Goal: Navigation & Orientation: Find specific page/section

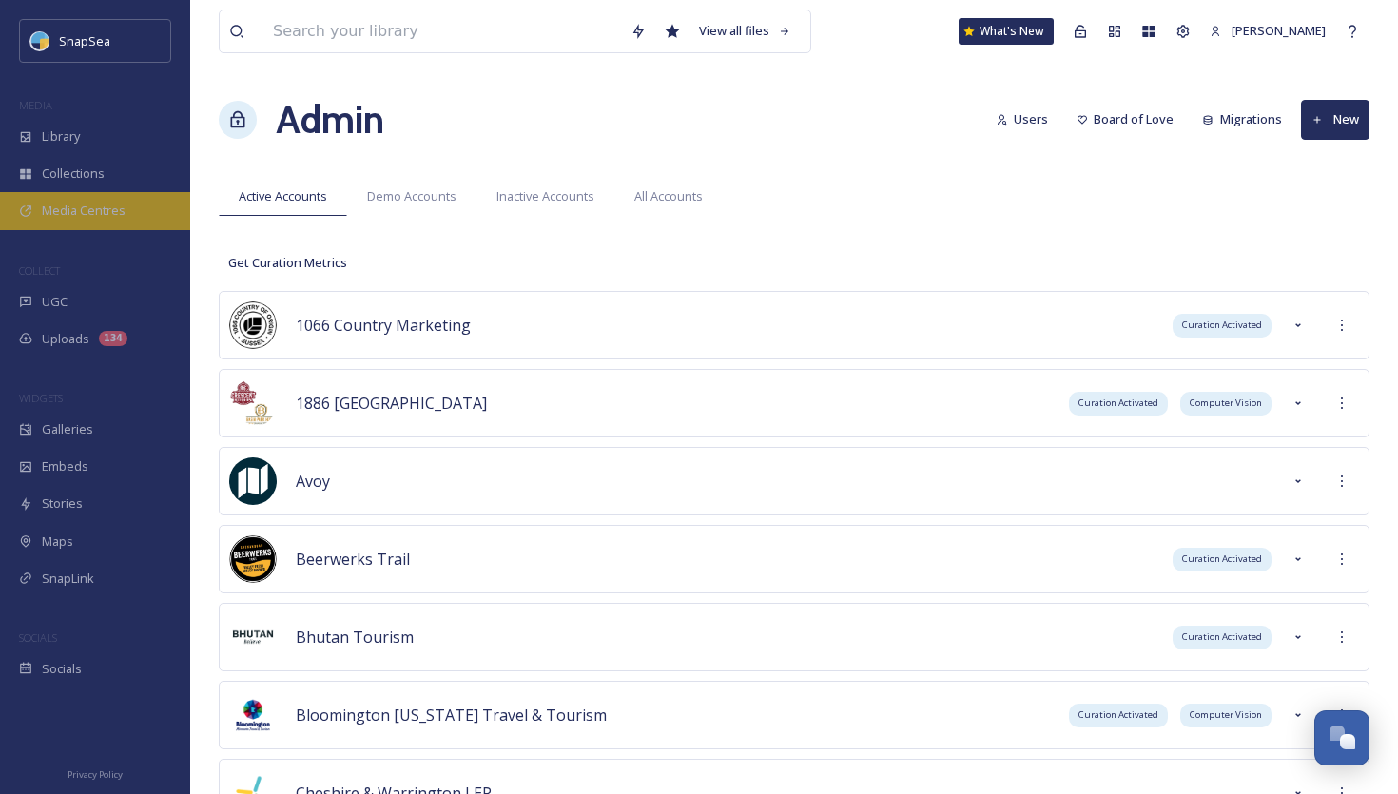
click at [120, 211] on span "Media Centres" at bounding box center [84, 211] width 84 height 18
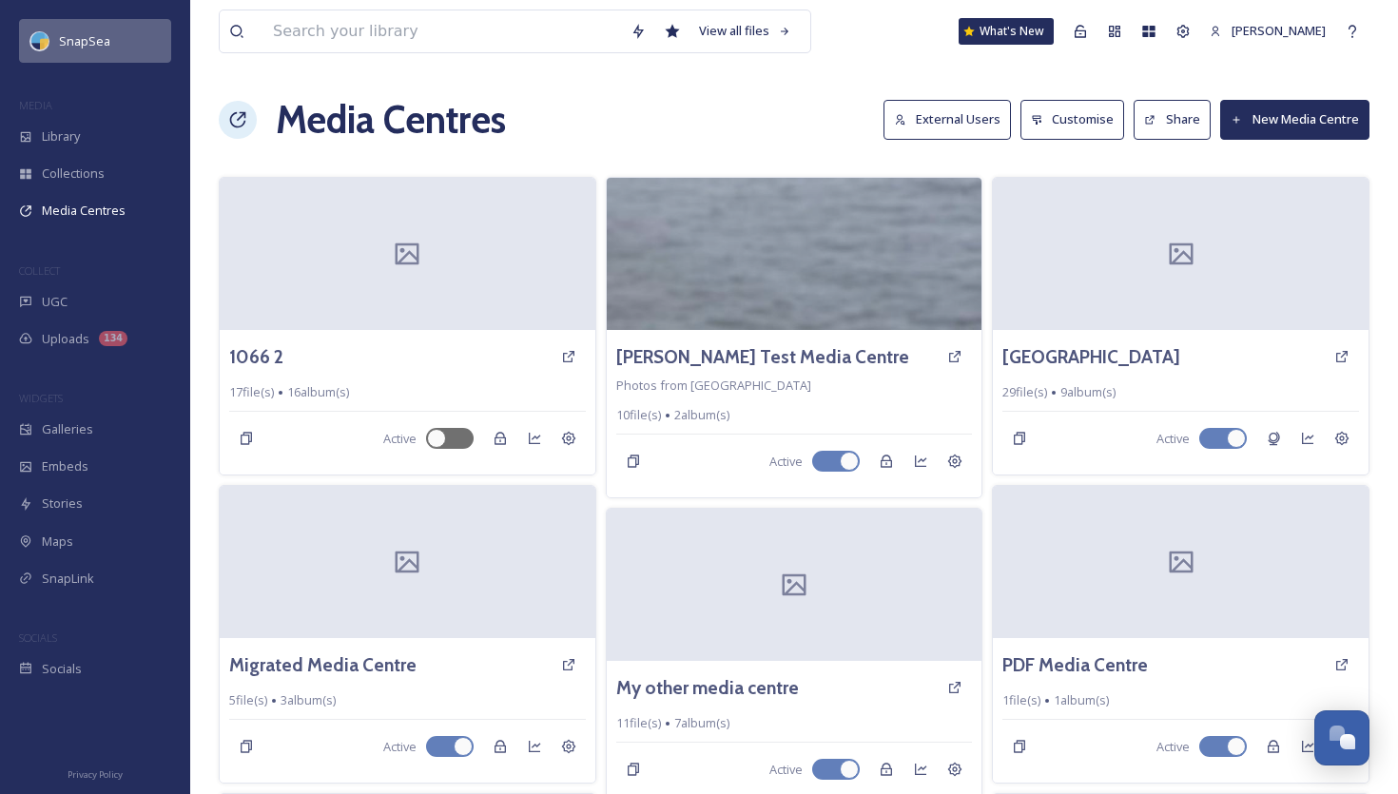
click at [109, 43] on div "SnapSea" at bounding box center [95, 41] width 152 height 44
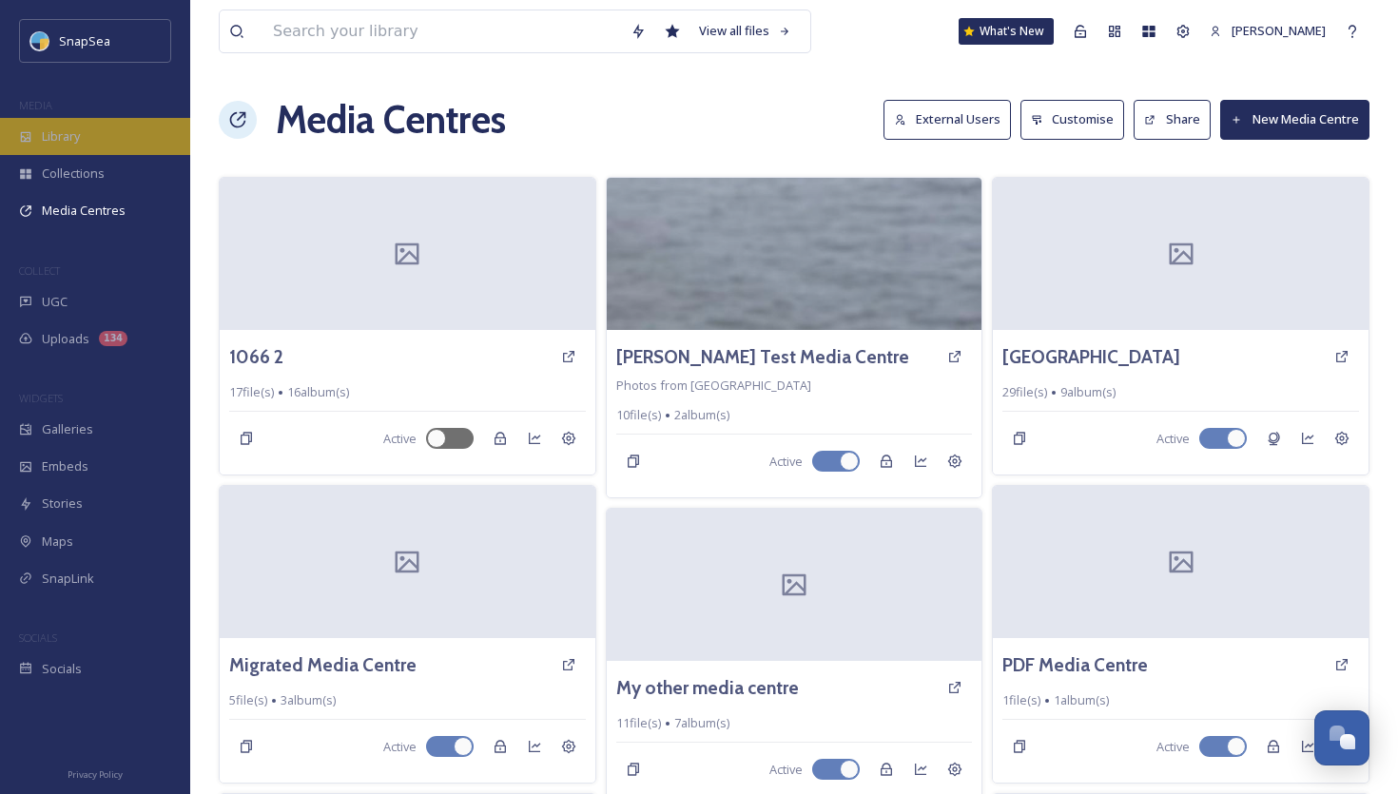
click at [98, 145] on div "Library" at bounding box center [95, 136] width 190 height 37
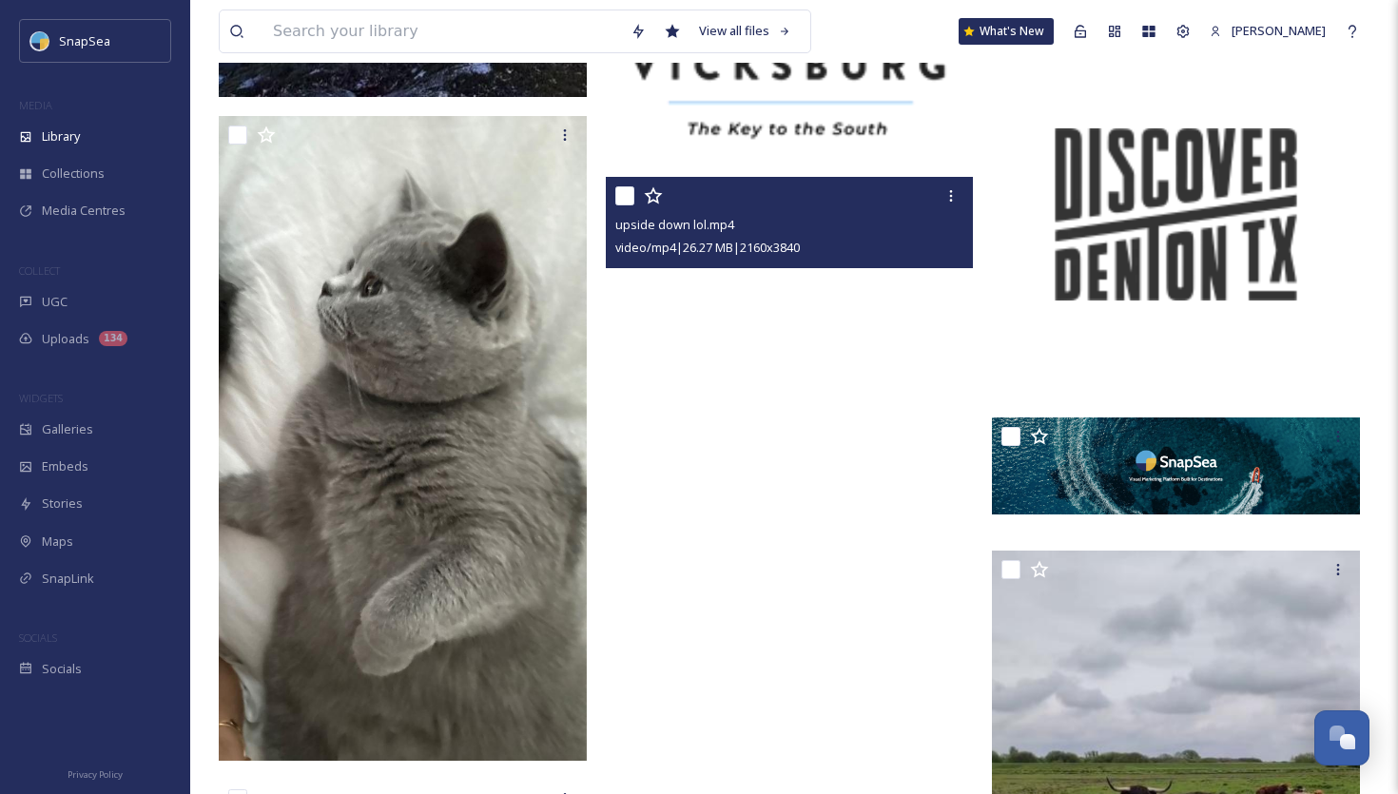
scroll to position [3199, 0]
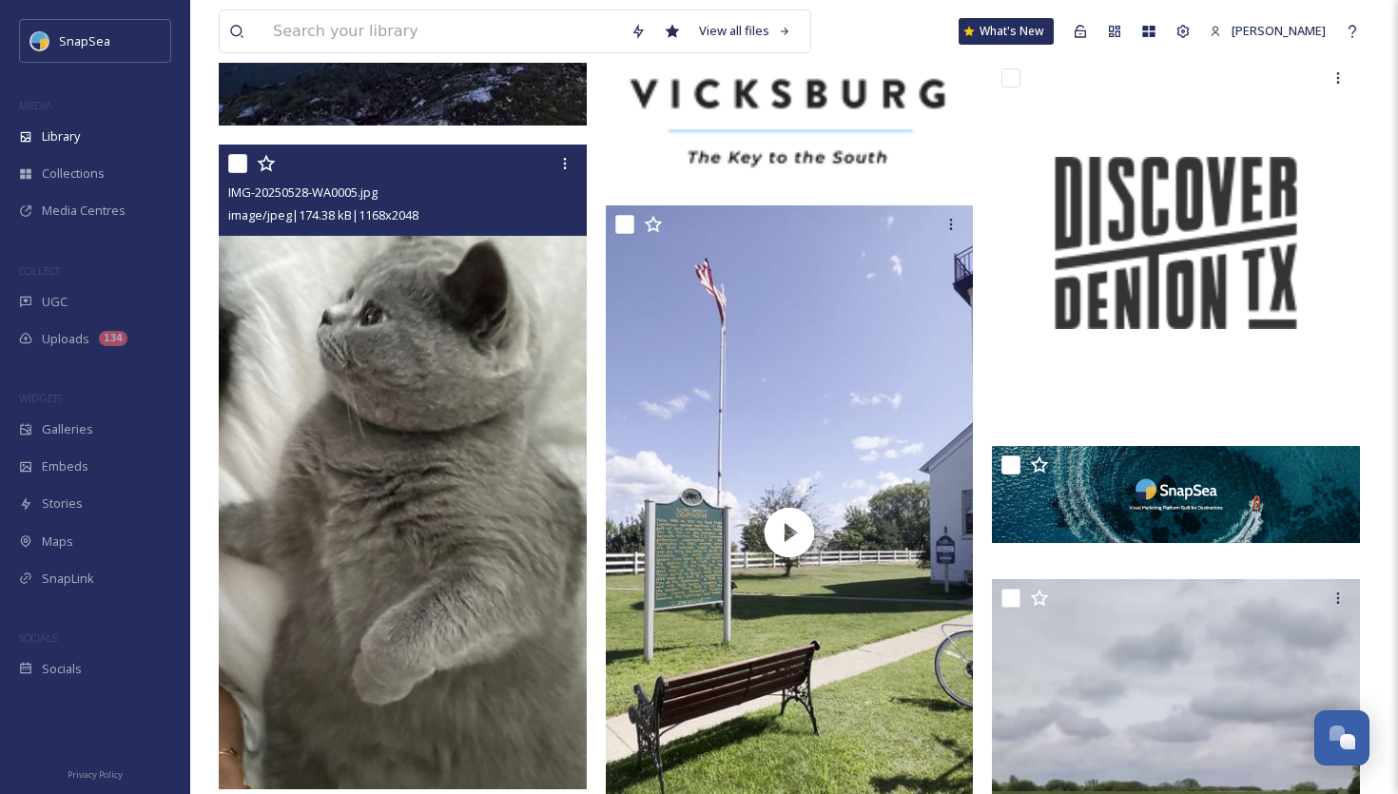
click at [524, 416] on img at bounding box center [403, 467] width 368 height 645
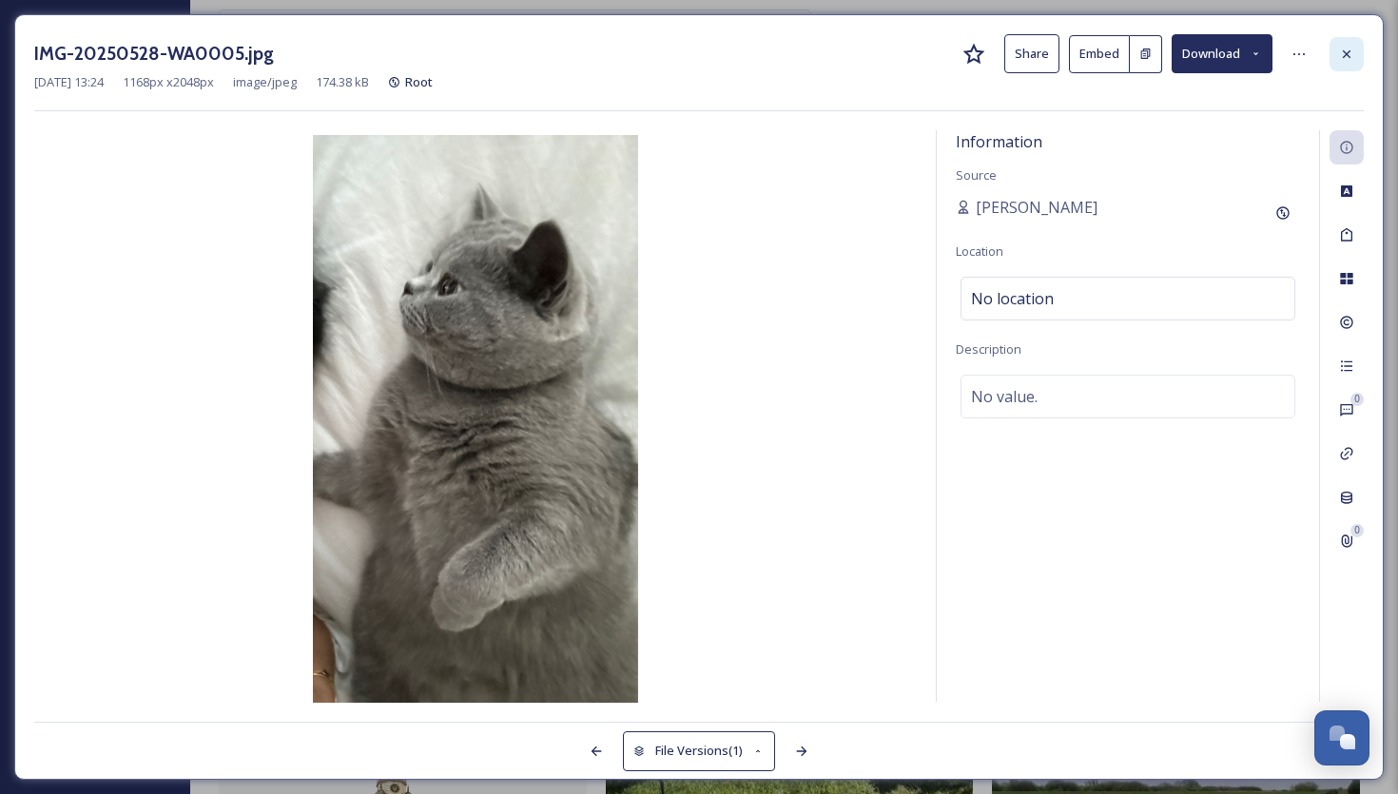
click at [1348, 57] on icon at bounding box center [1346, 54] width 15 height 15
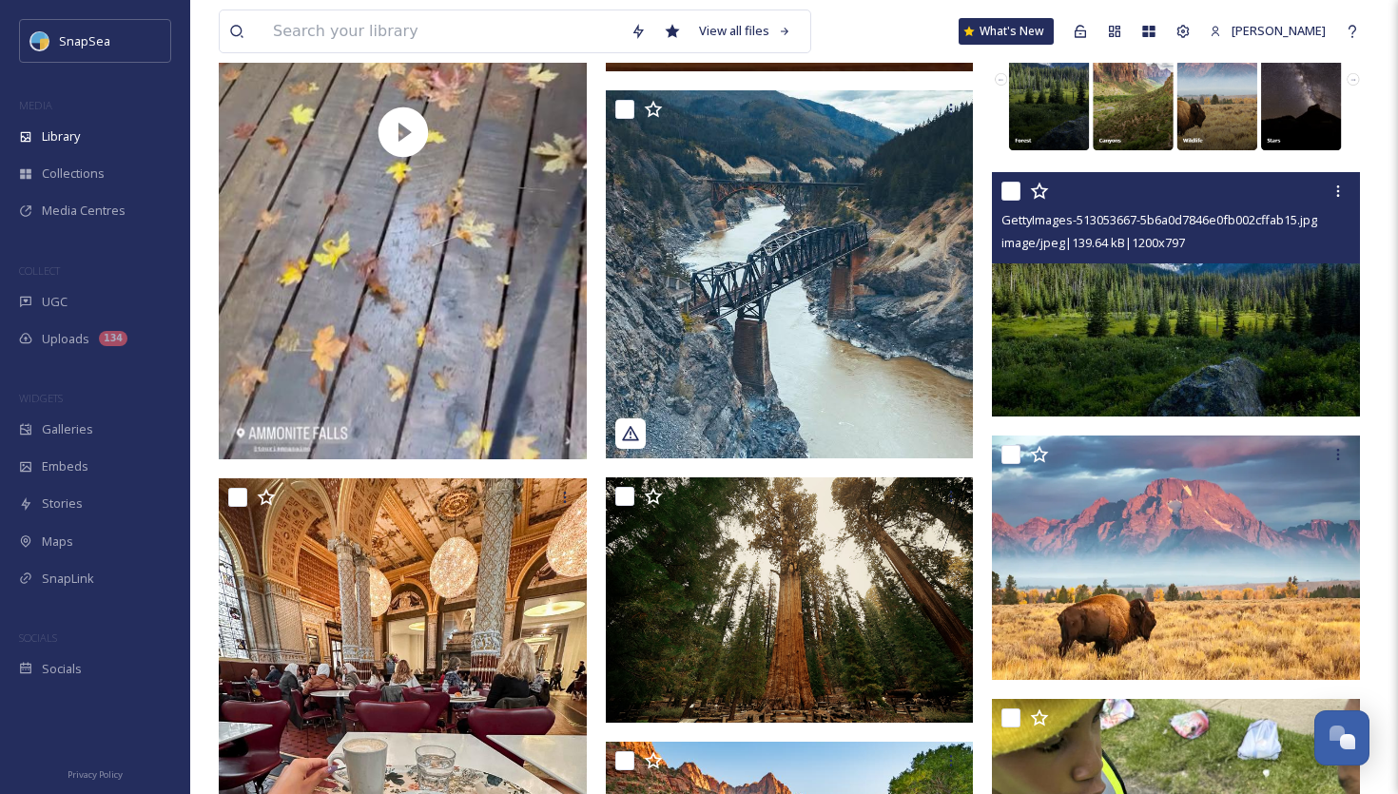
scroll to position [8417, 0]
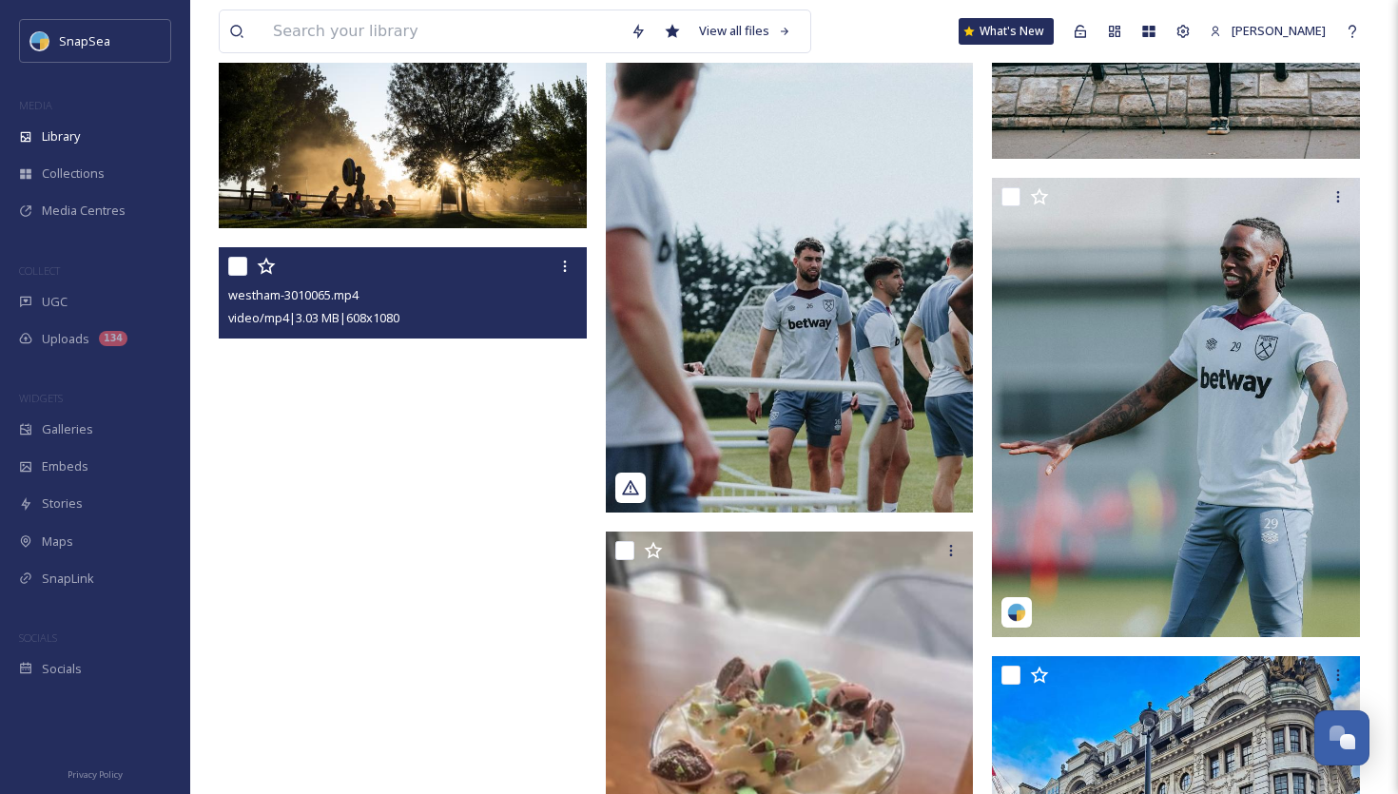
click at [510, 466] on video "westham-3010065.mp4" at bounding box center [403, 573] width 368 height 653
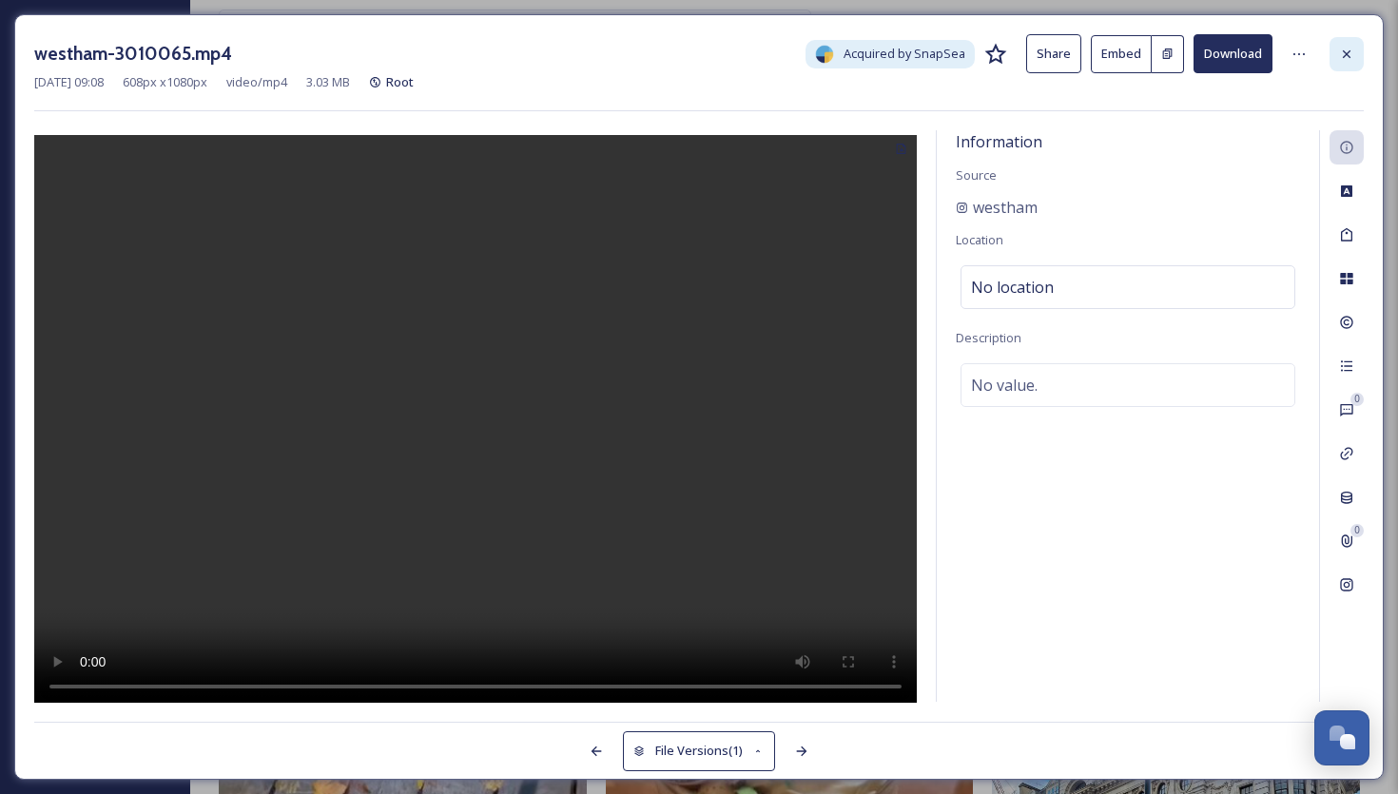
click at [1346, 47] on div at bounding box center [1347, 54] width 34 height 34
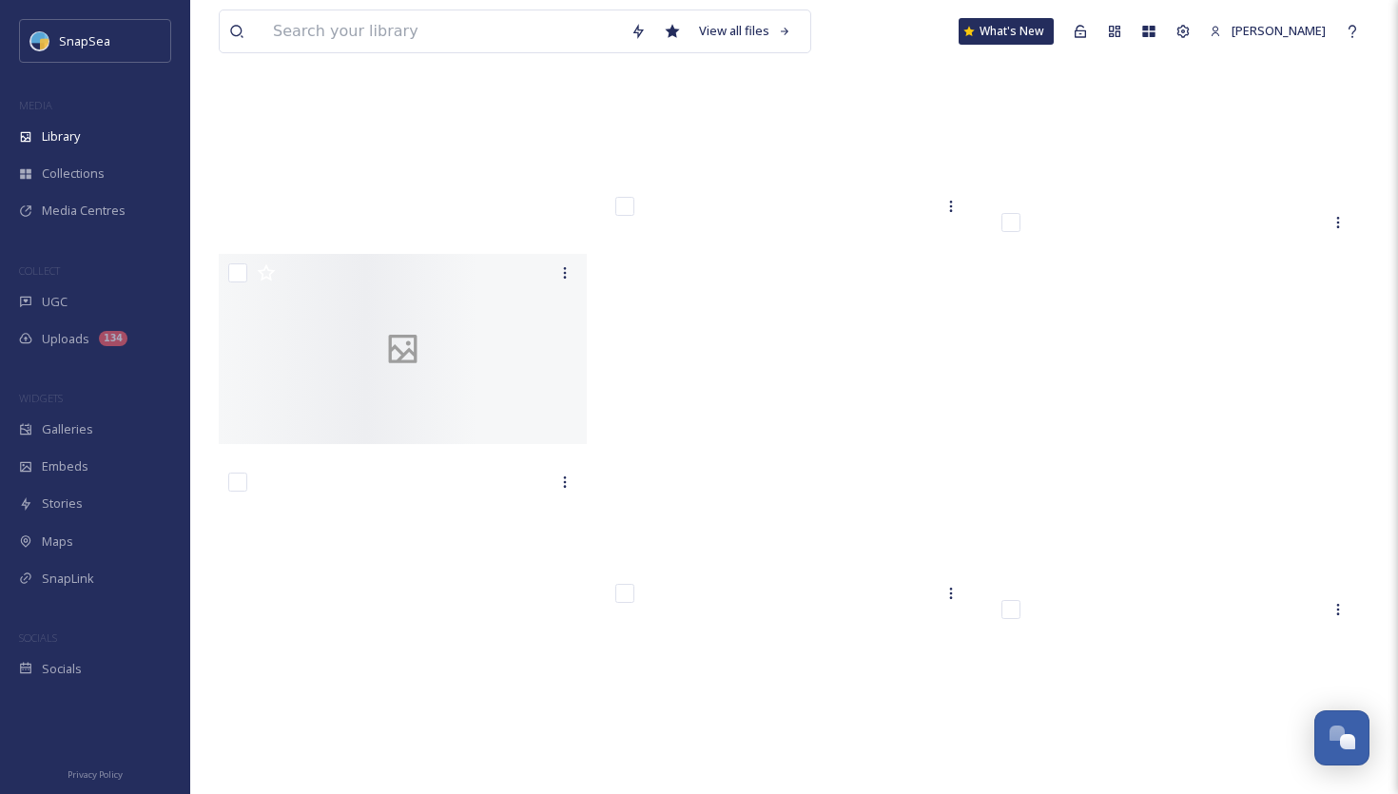
scroll to position [43256, 0]
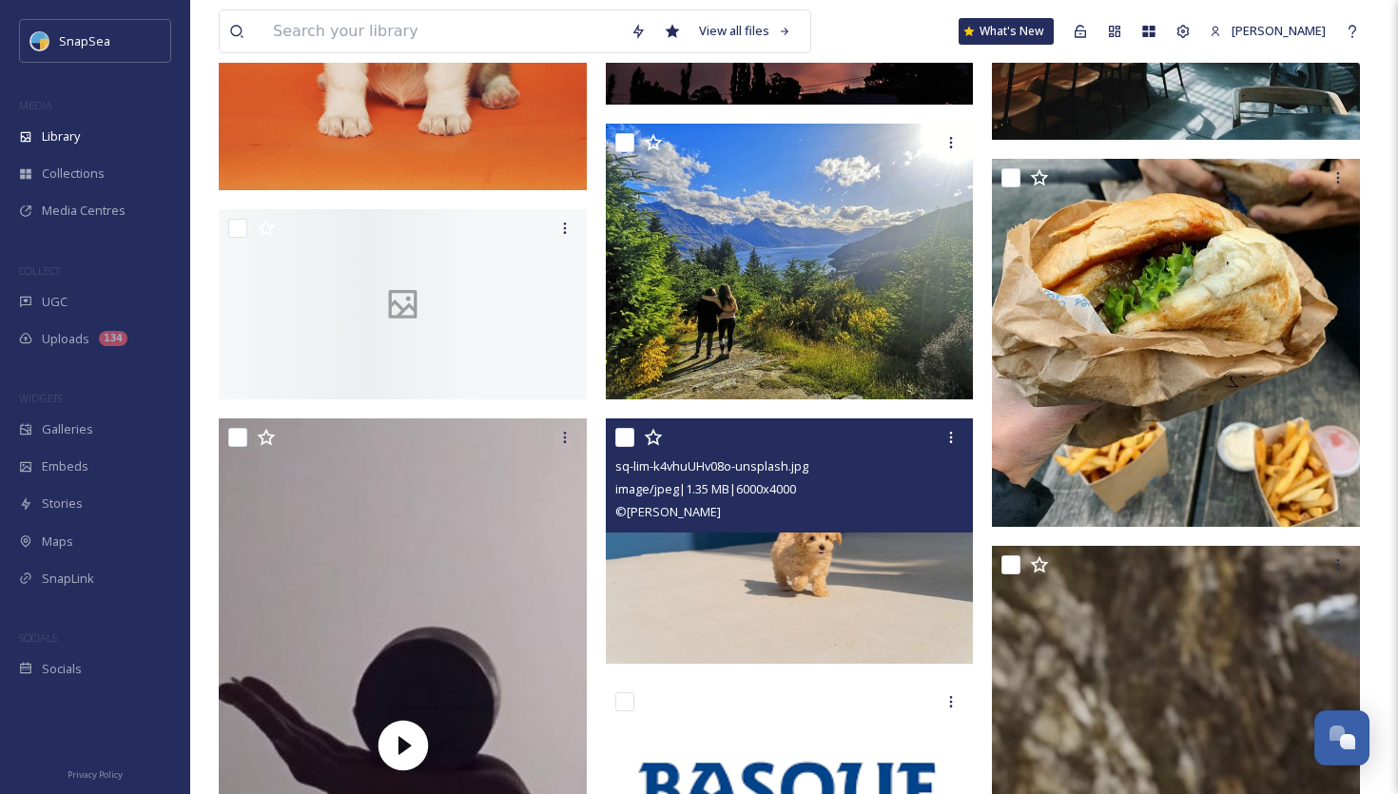
click at [882, 579] on img at bounding box center [790, 540] width 368 height 245
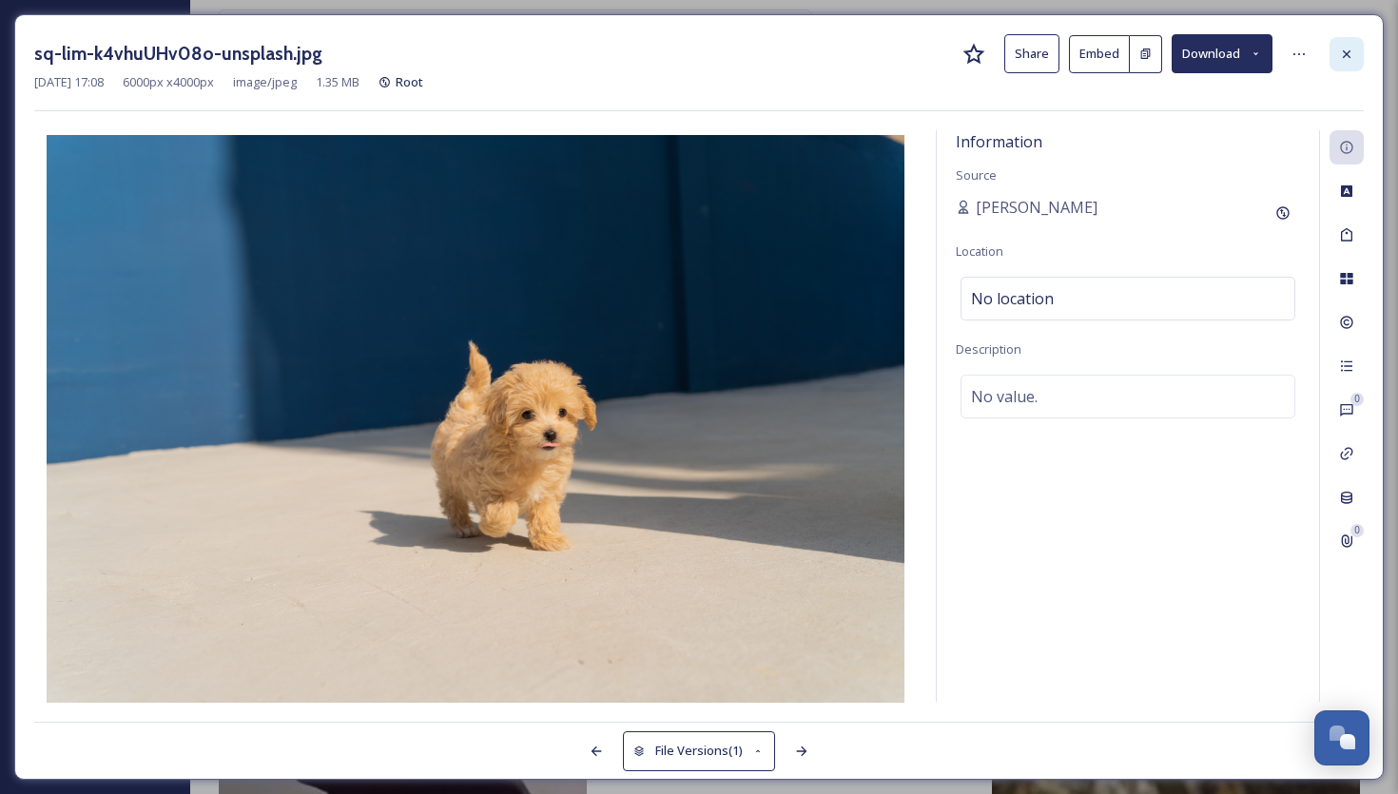
click at [1350, 59] on icon at bounding box center [1346, 54] width 15 height 15
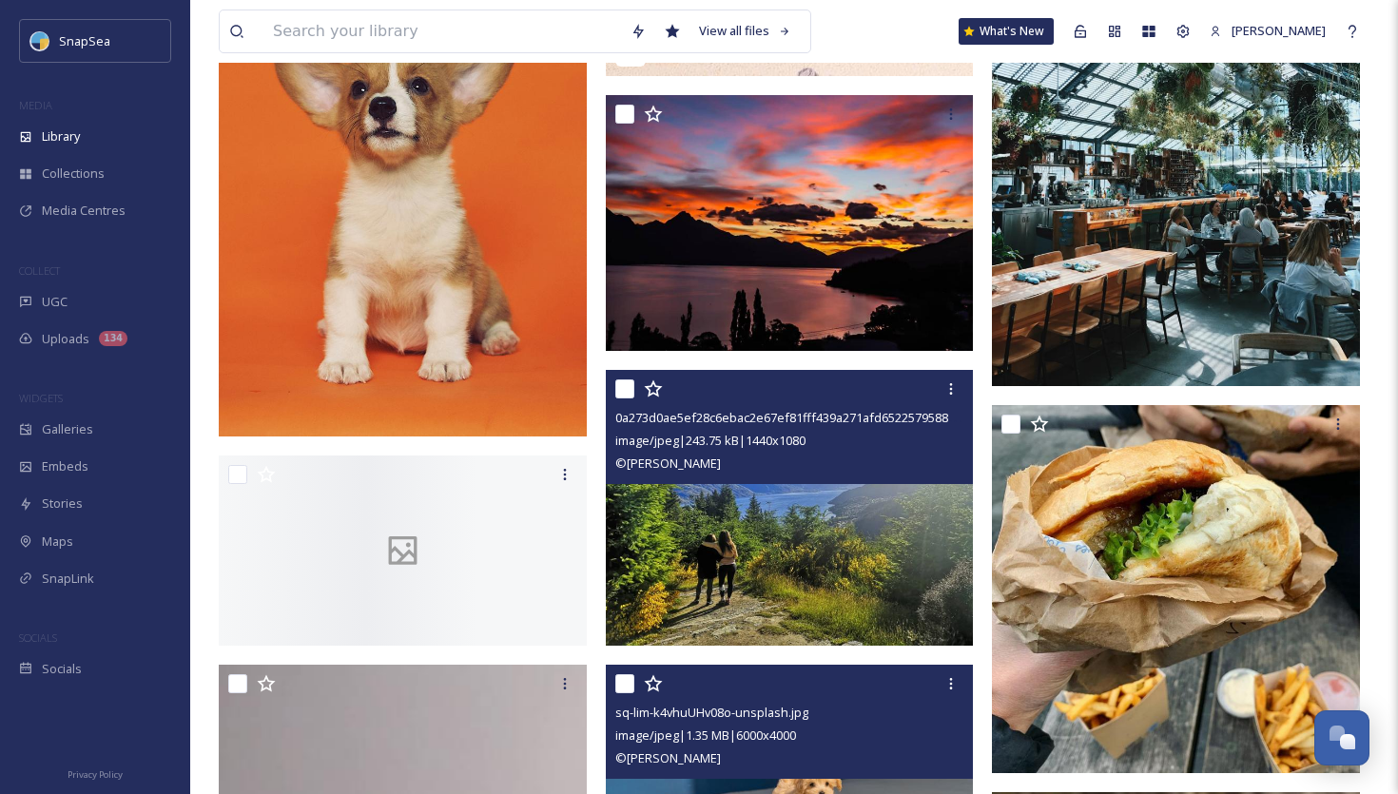
scroll to position [42848, 0]
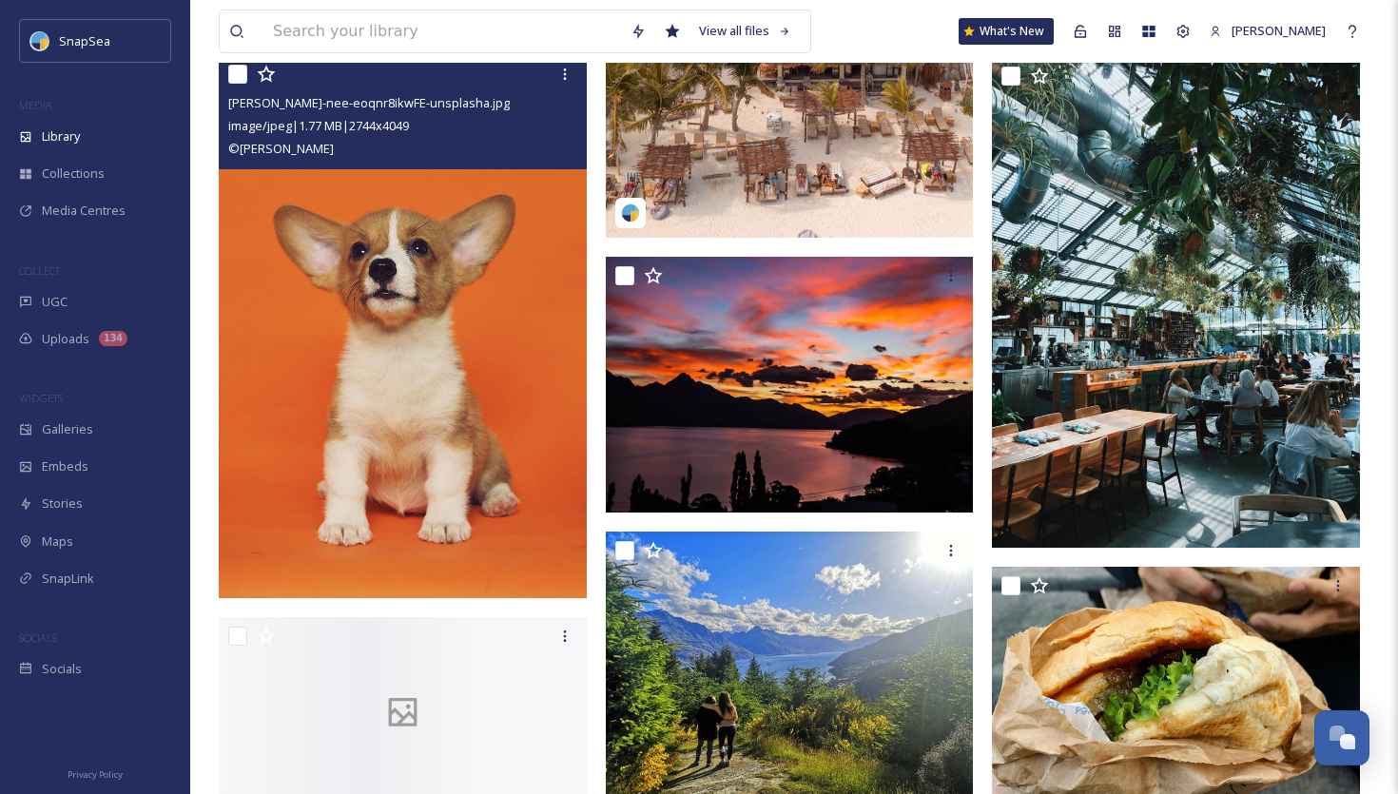
click at [425, 351] on img at bounding box center [403, 326] width 368 height 543
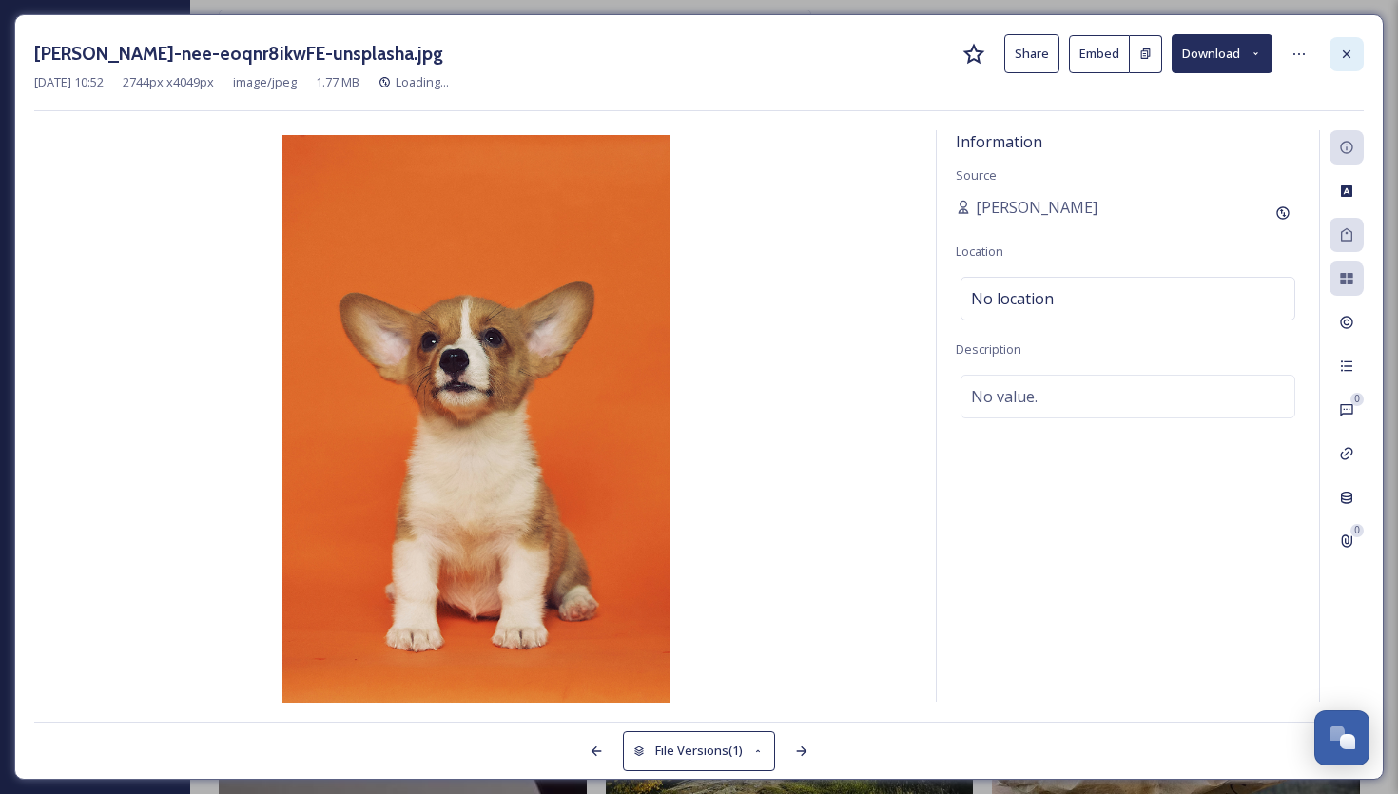
click at [1355, 59] on div at bounding box center [1347, 54] width 34 height 34
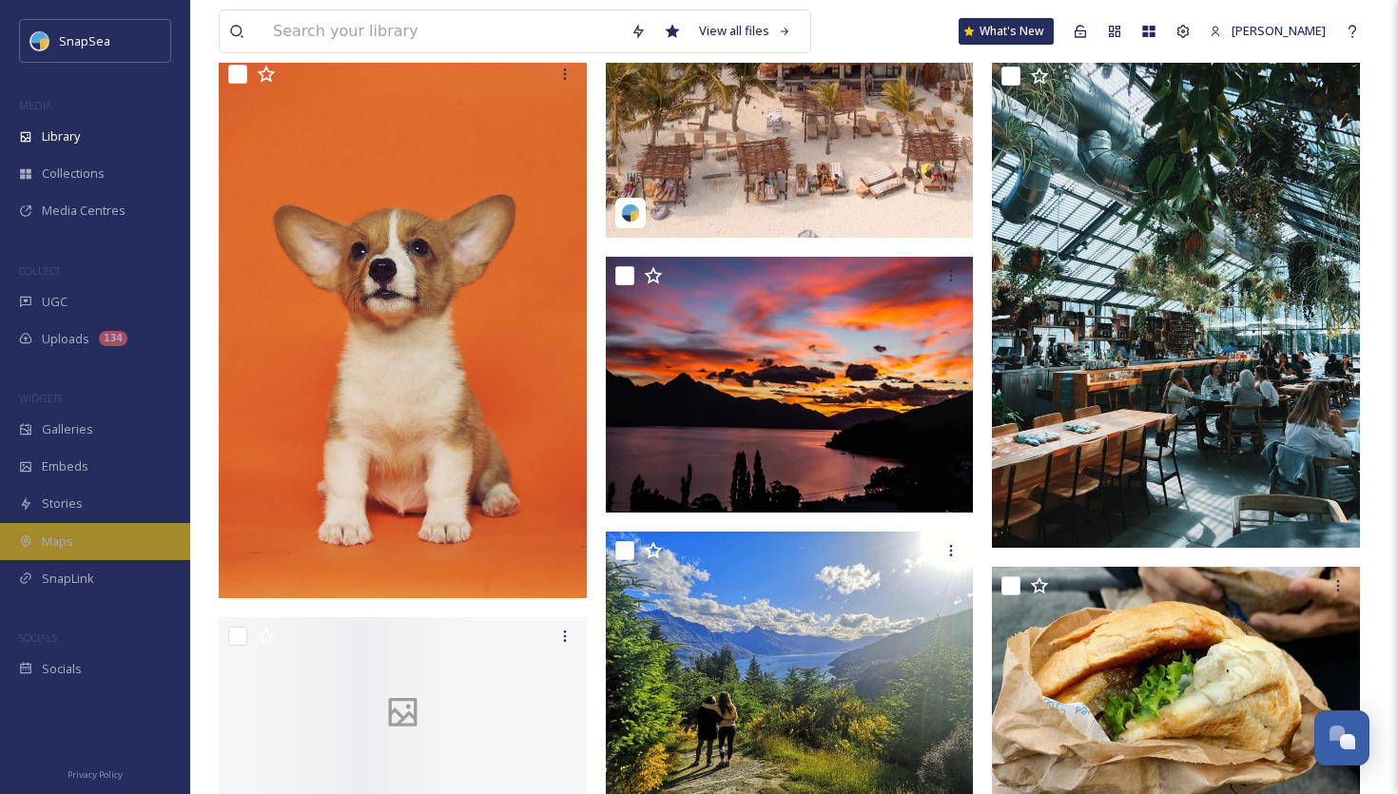
click at [109, 542] on div "Maps" at bounding box center [95, 541] width 190 height 37
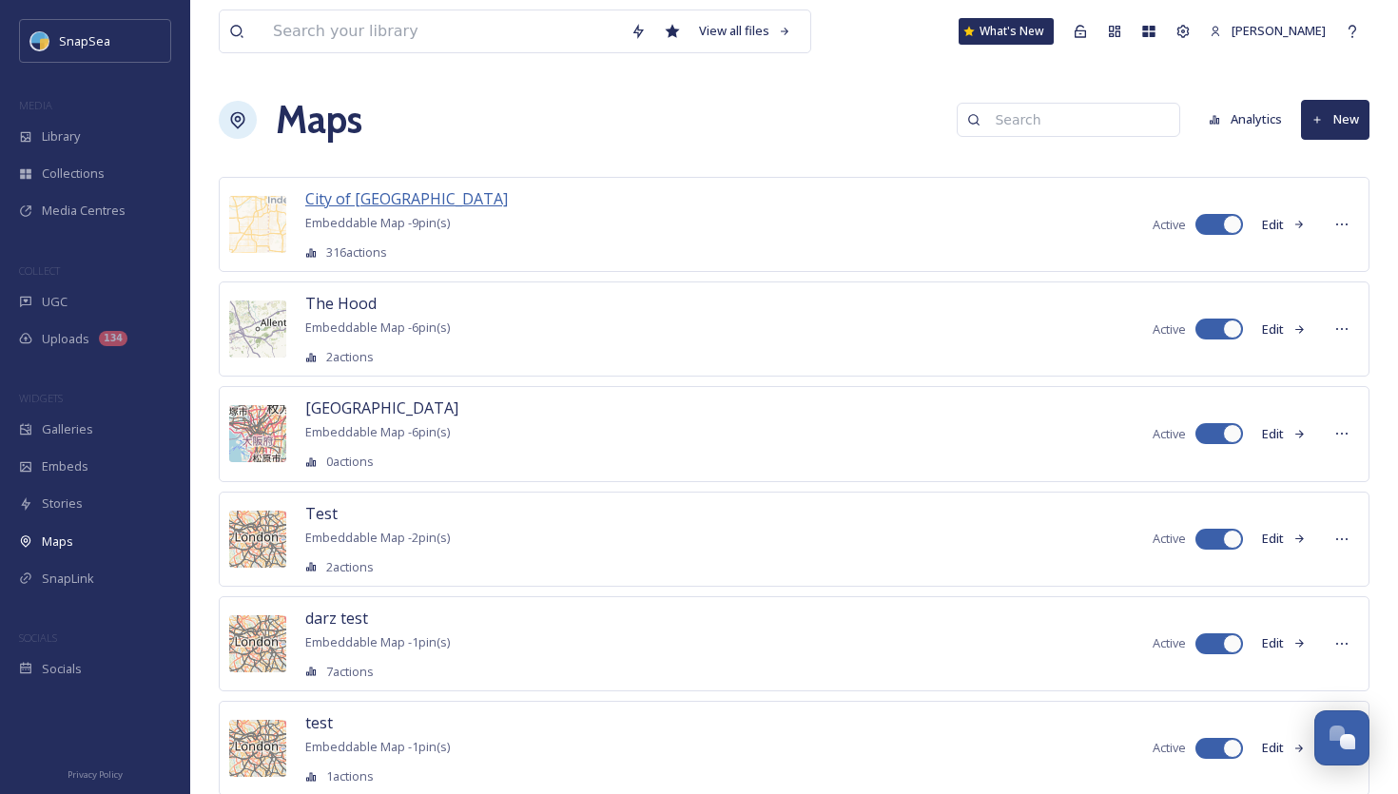
click at [354, 203] on span "City of [GEOGRAPHIC_DATA]" at bounding box center [406, 198] width 203 height 21
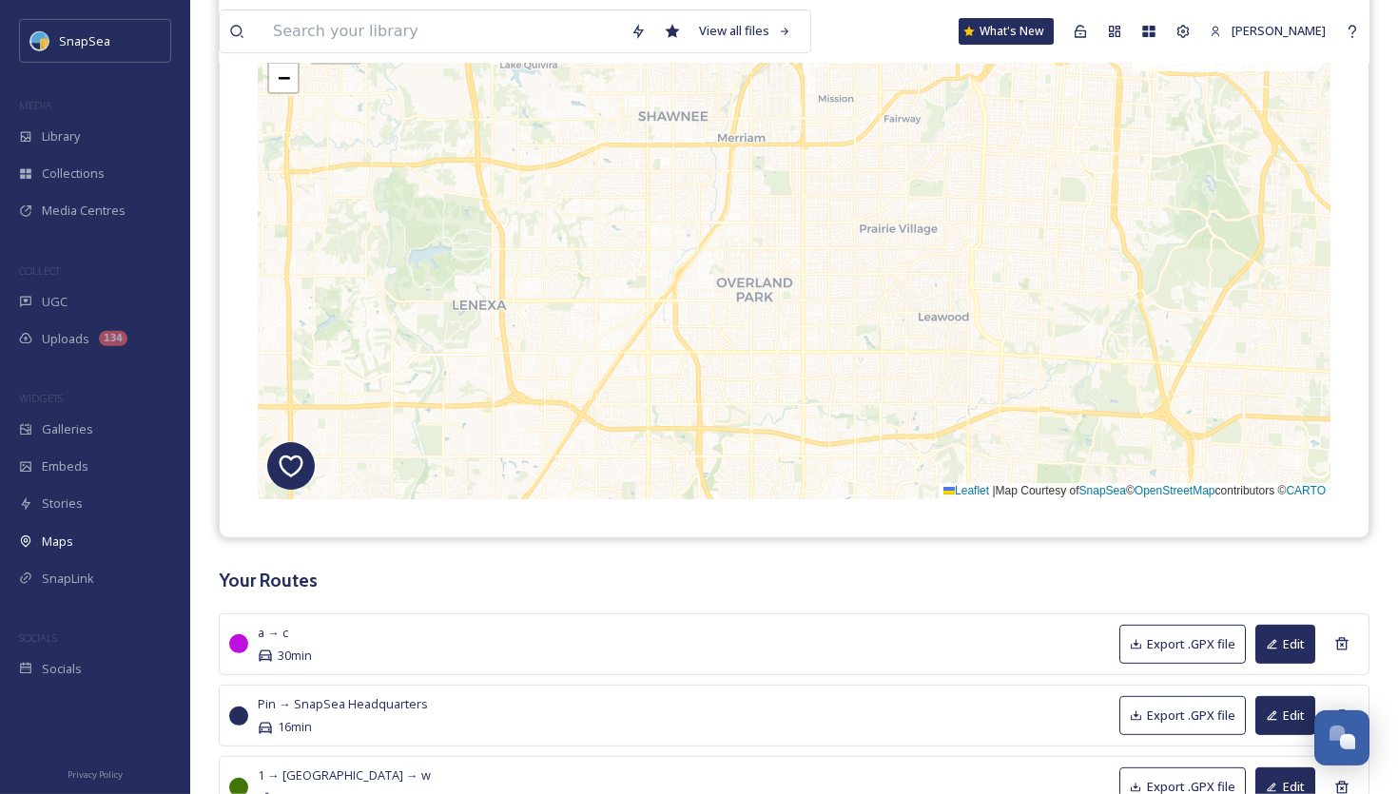
scroll to position [168, 0]
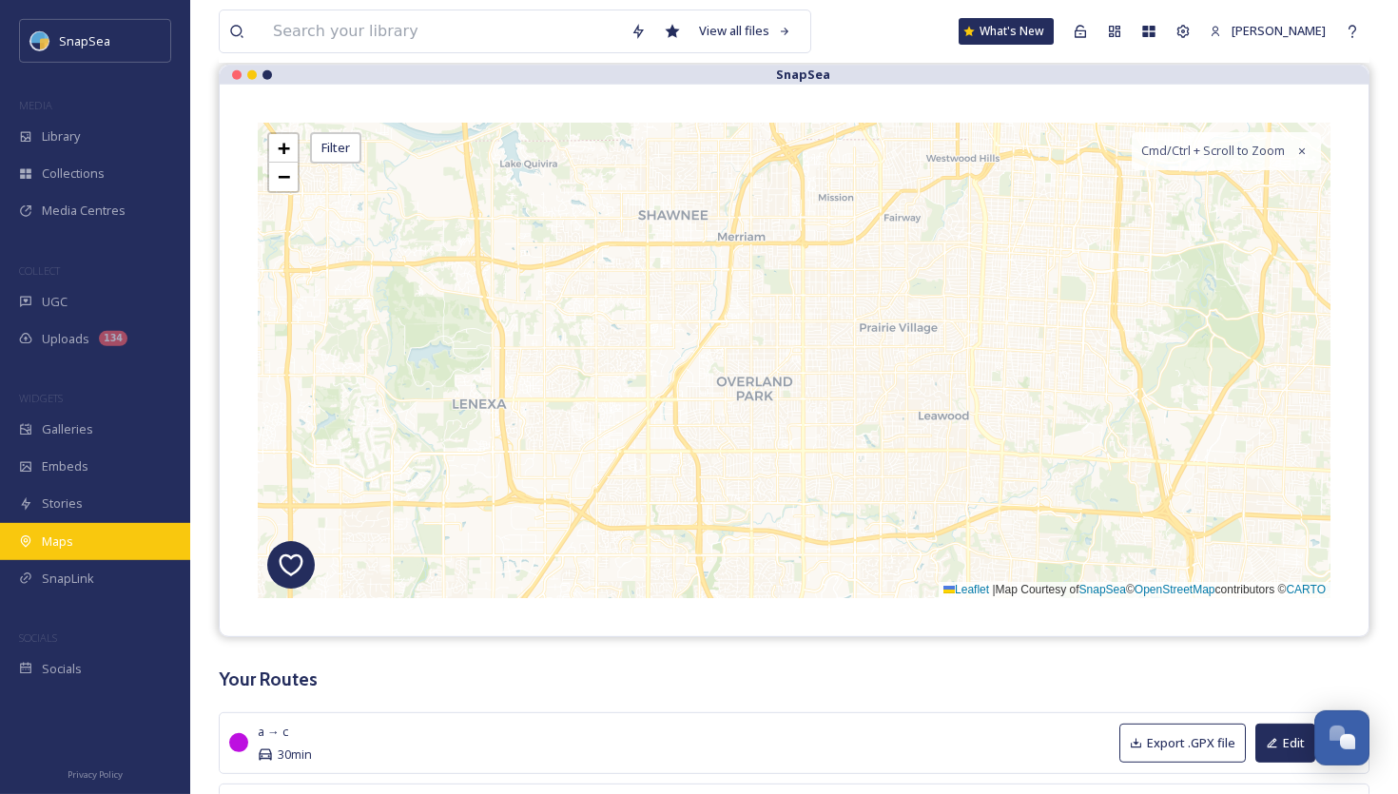
click at [100, 533] on div "Maps" at bounding box center [95, 541] width 190 height 37
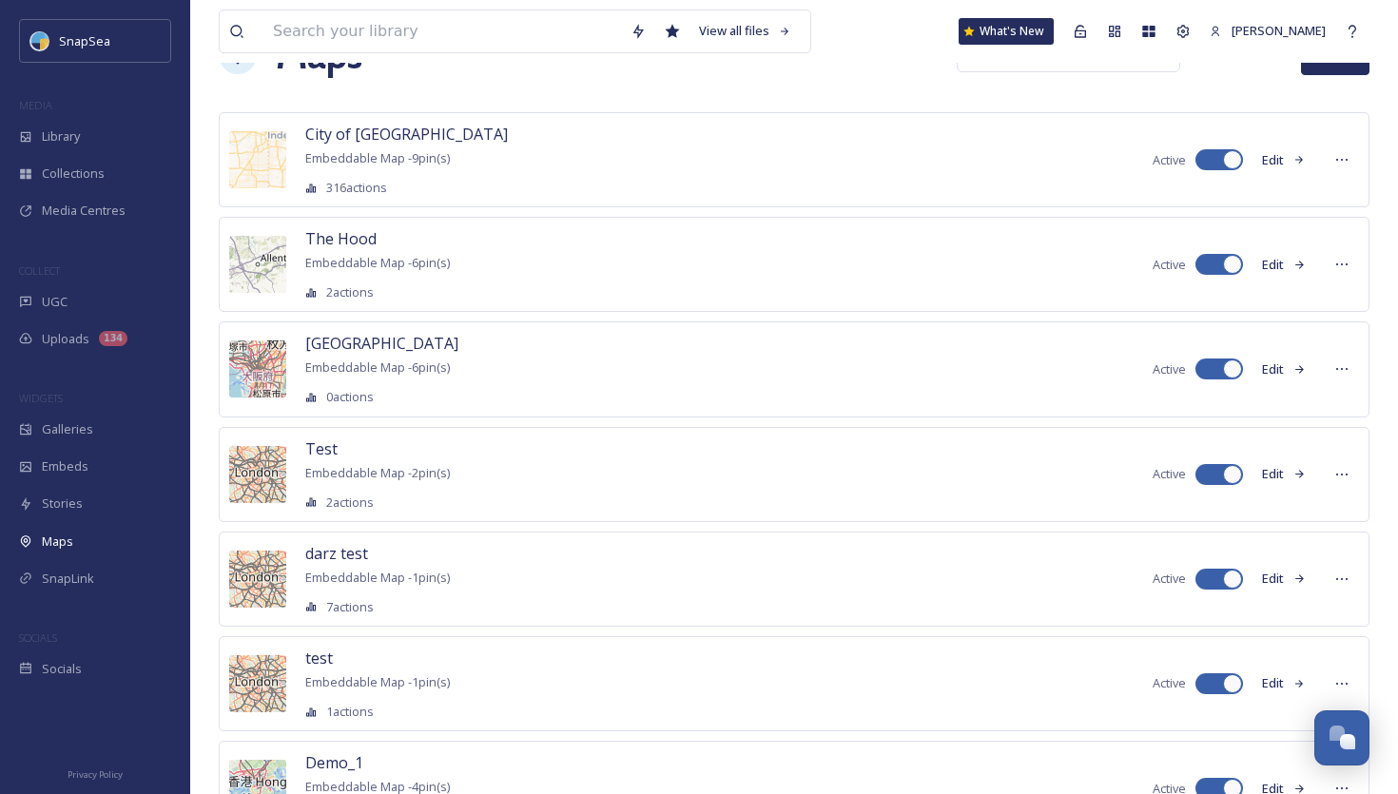
scroll to position [79, 0]
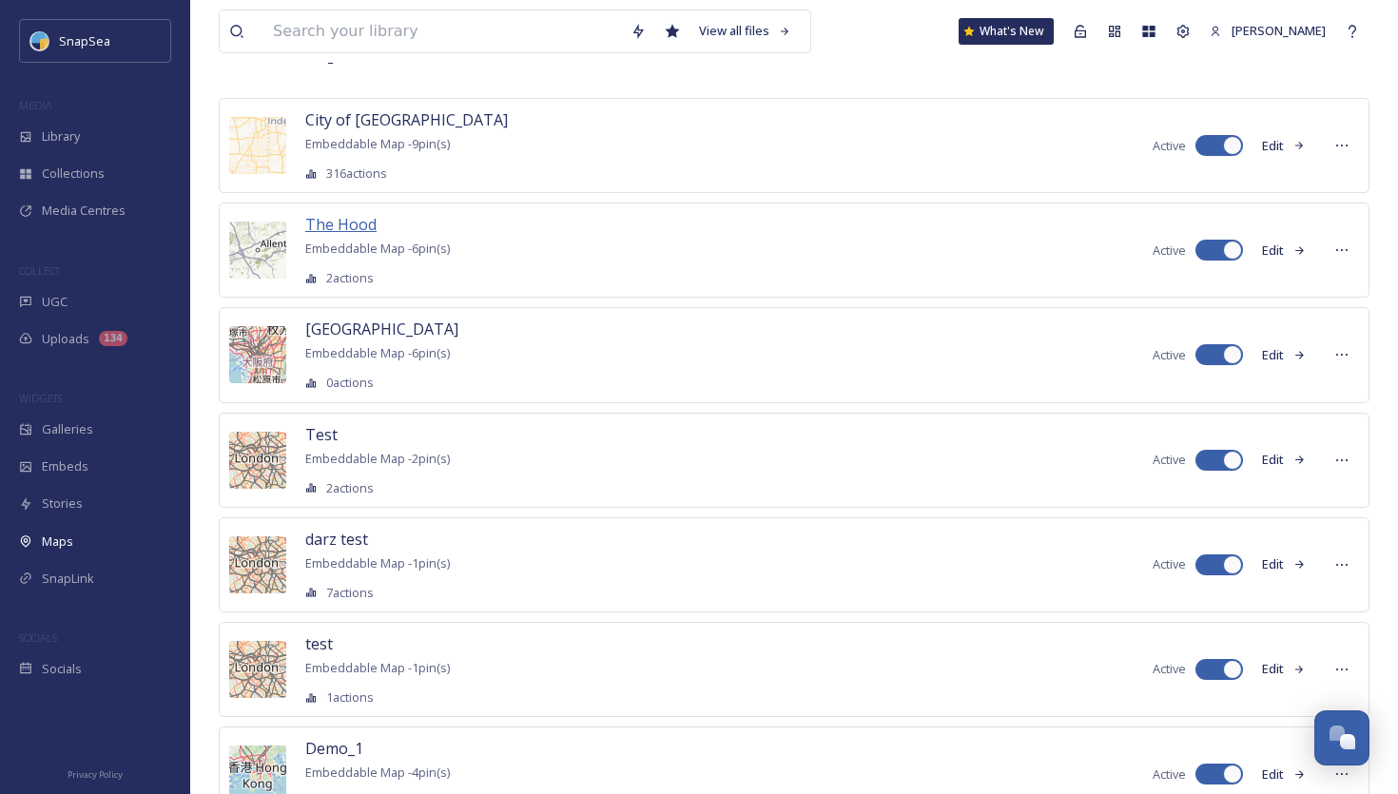
click at [361, 226] on span "The Hood" at bounding box center [340, 224] width 71 height 21
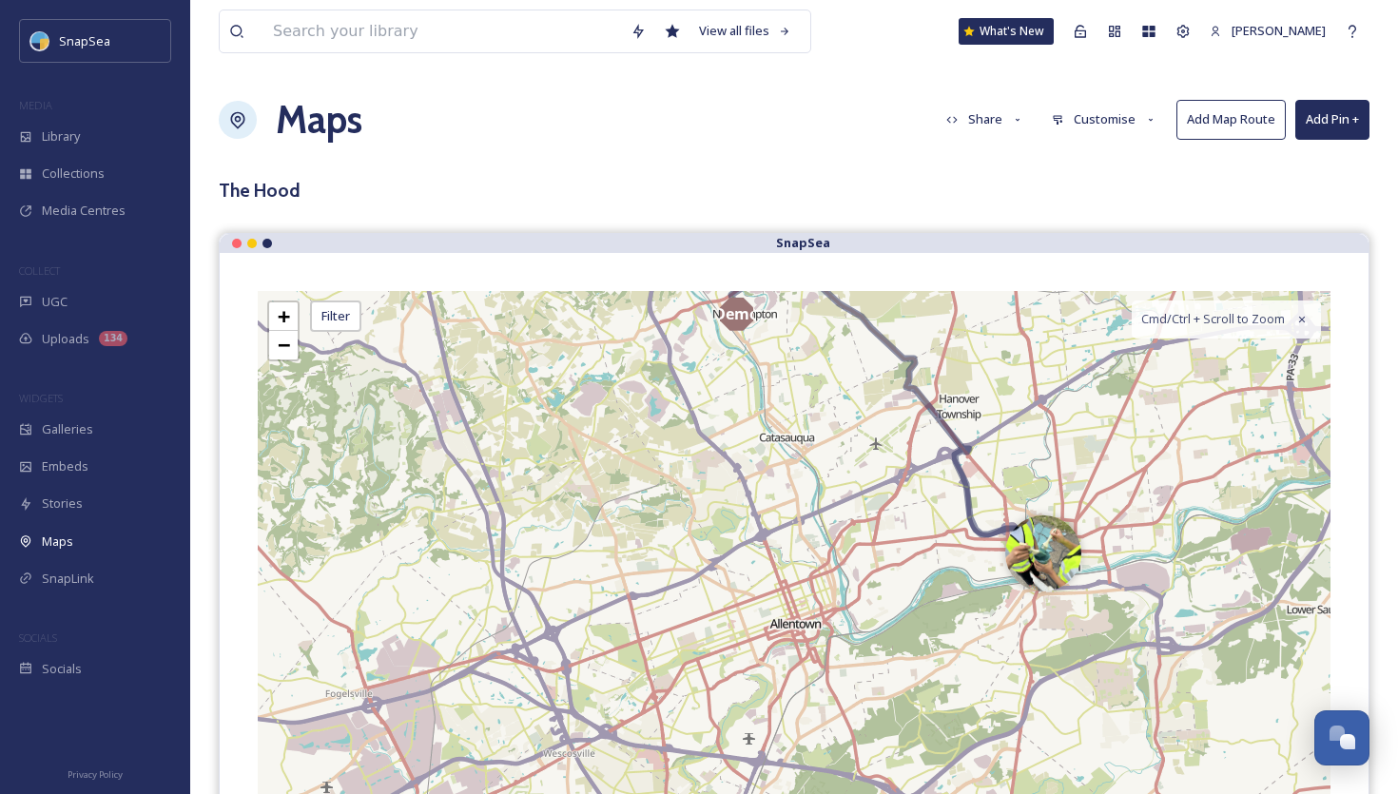
drag, startPoint x: 938, startPoint y: 461, endPoint x: 891, endPoint y: 534, distance: 86.0
click at [891, 534] on div "1 Demo Toilet + − Leaflet | Map Courtesy of SnapSea © OpenStreetMap contributor…" at bounding box center [794, 624] width 1073 height 666
click at [1027, 559] on img at bounding box center [1043, 549] width 76 height 76
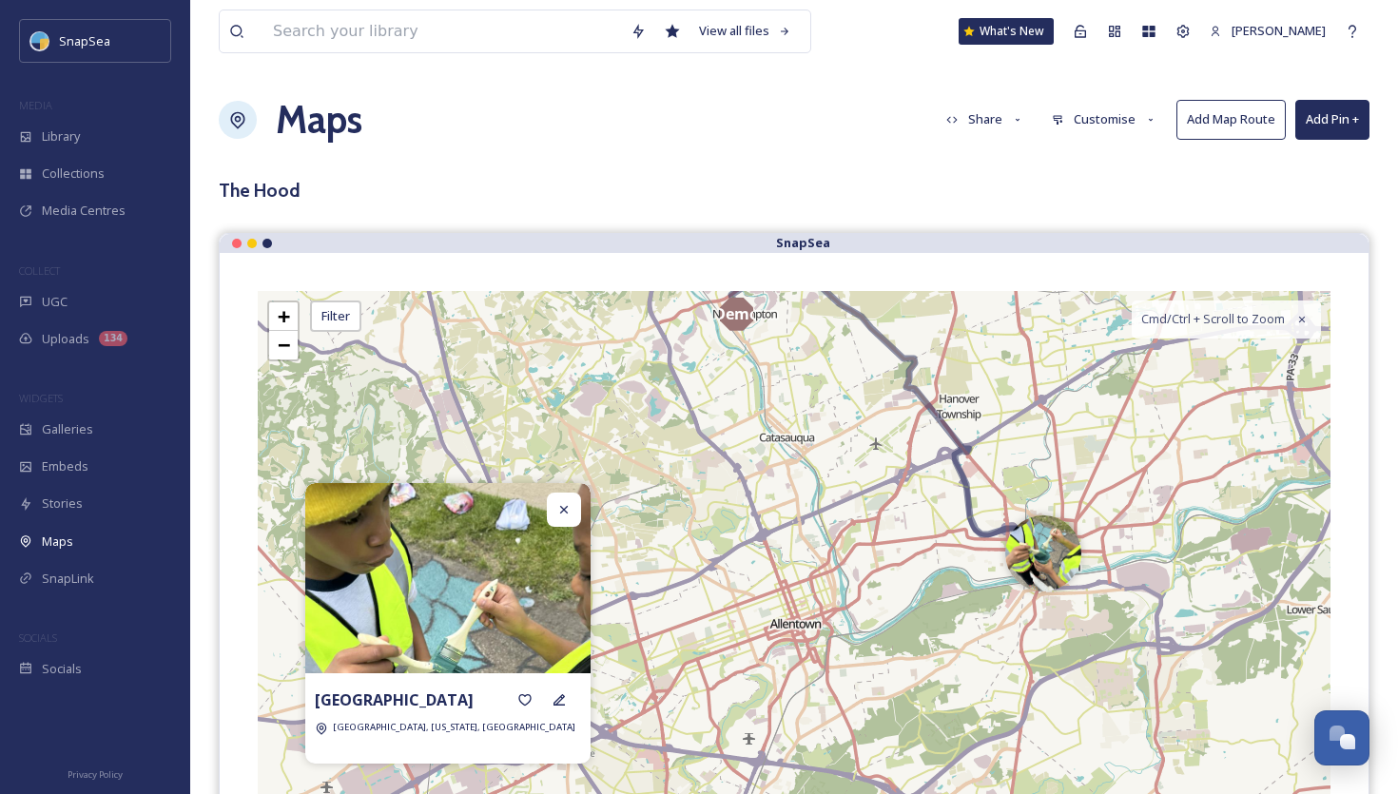
click at [558, 524] on div at bounding box center [564, 510] width 34 height 34
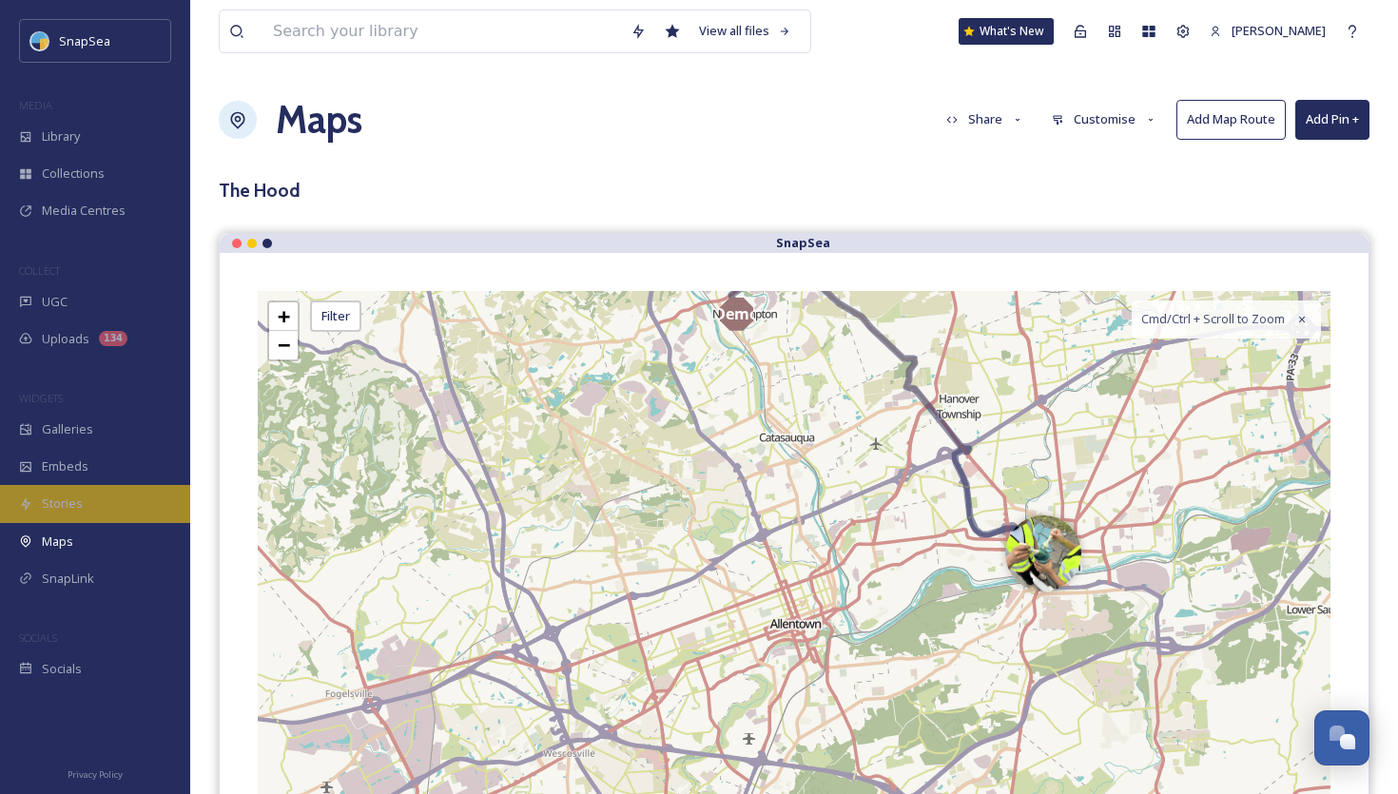
click at [86, 496] on div "Stories" at bounding box center [95, 503] width 190 height 37
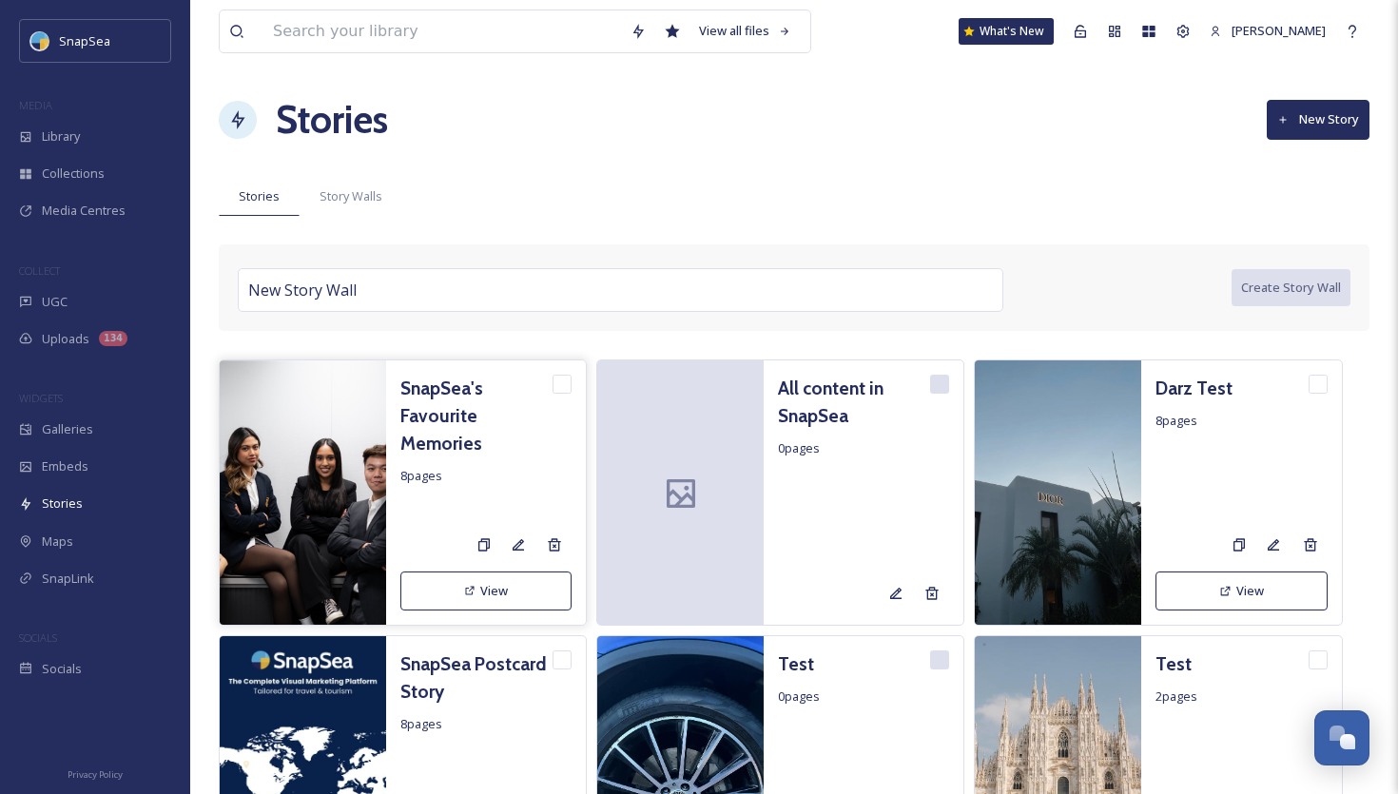
scroll to position [41, 0]
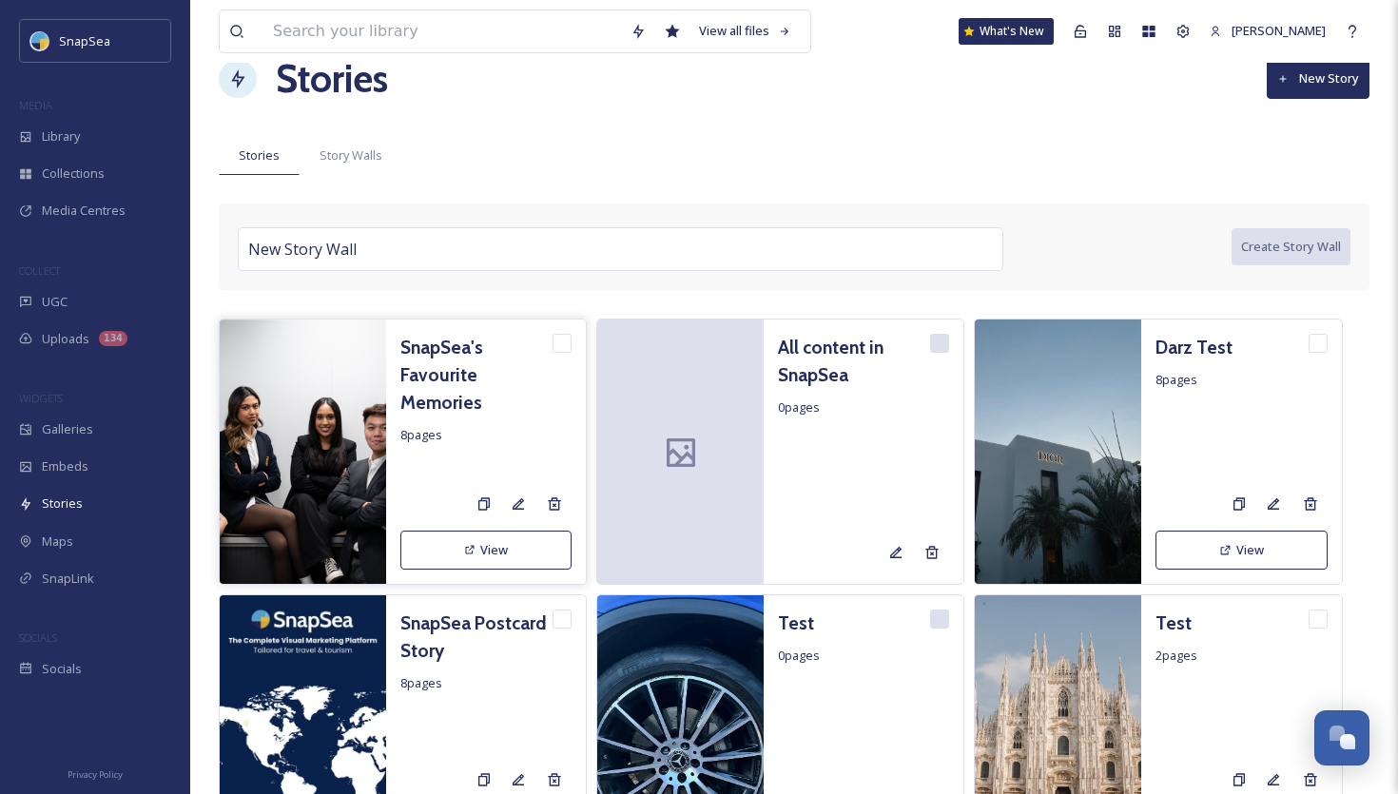
click at [288, 424] on img at bounding box center [303, 453] width 166 height 266
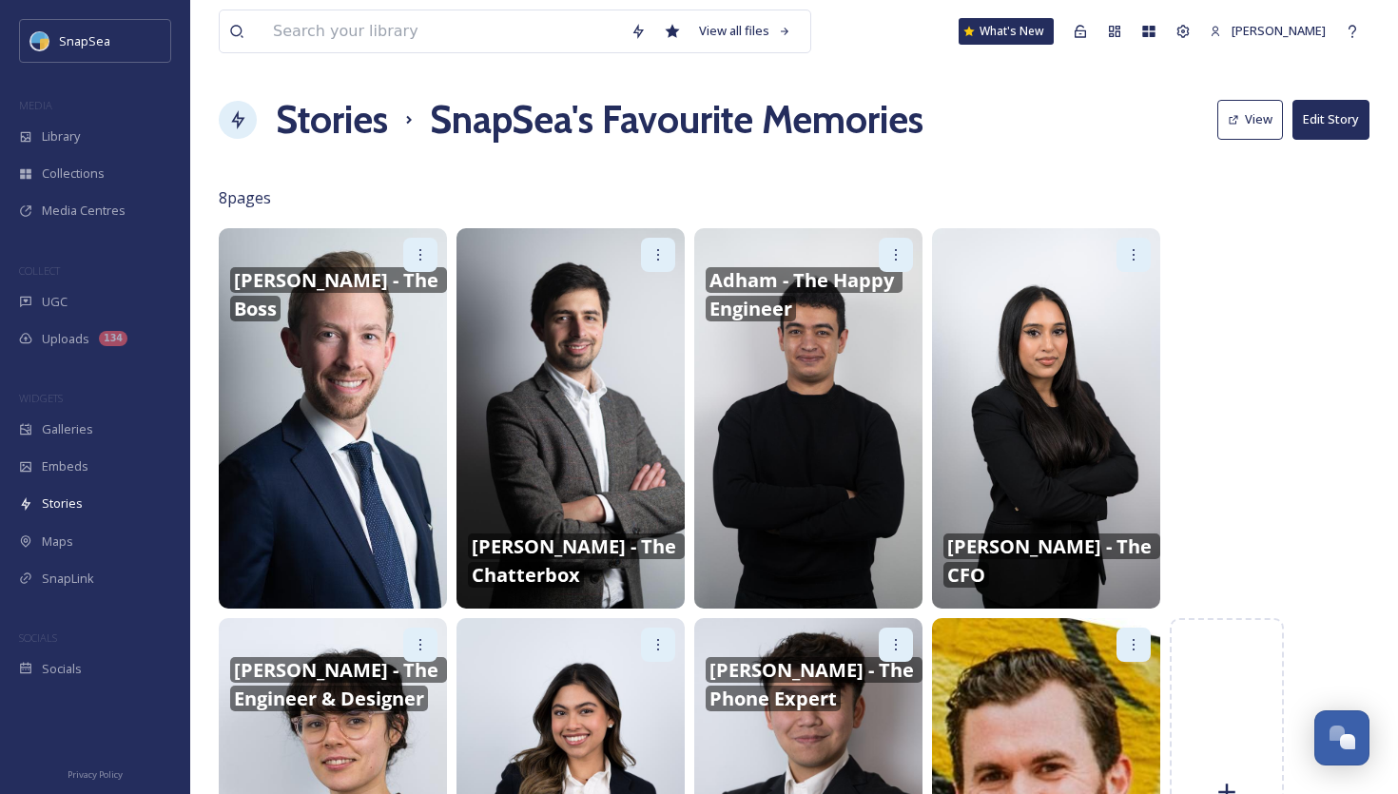
click at [815, 432] on img at bounding box center [808, 418] width 228 height 380
click at [760, 343] on img at bounding box center [808, 418] width 228 height 380
click at [654, 249] on icon at bounding box center [658, 254] width 15 height 15
click at [327, 383] on img at bounding box center [333, 418] width 228 height 380
click at [379, 396] on img at bounding box center [333, 418] width 228 height 380
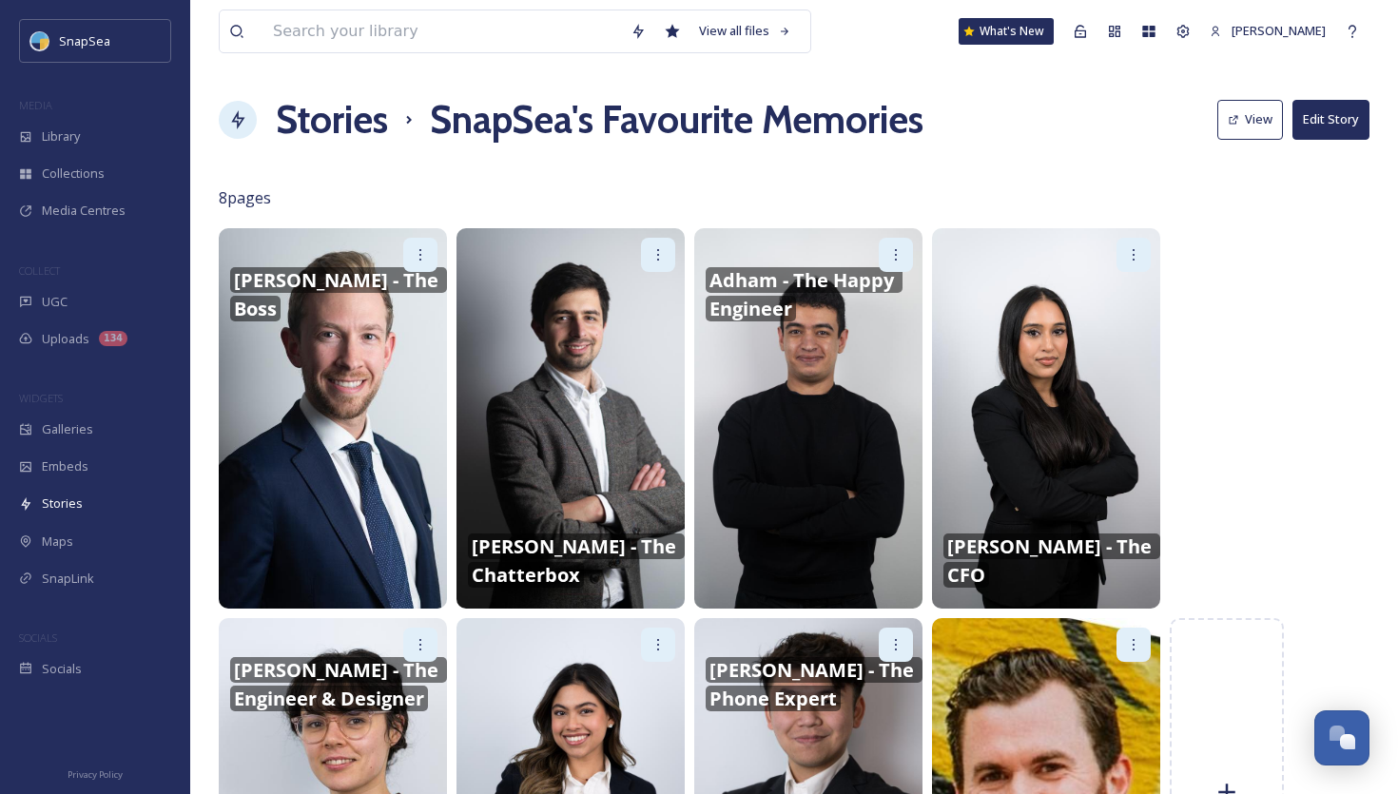
click at [379, 396] on img at bounding box center [333, 418] width 228 height 380
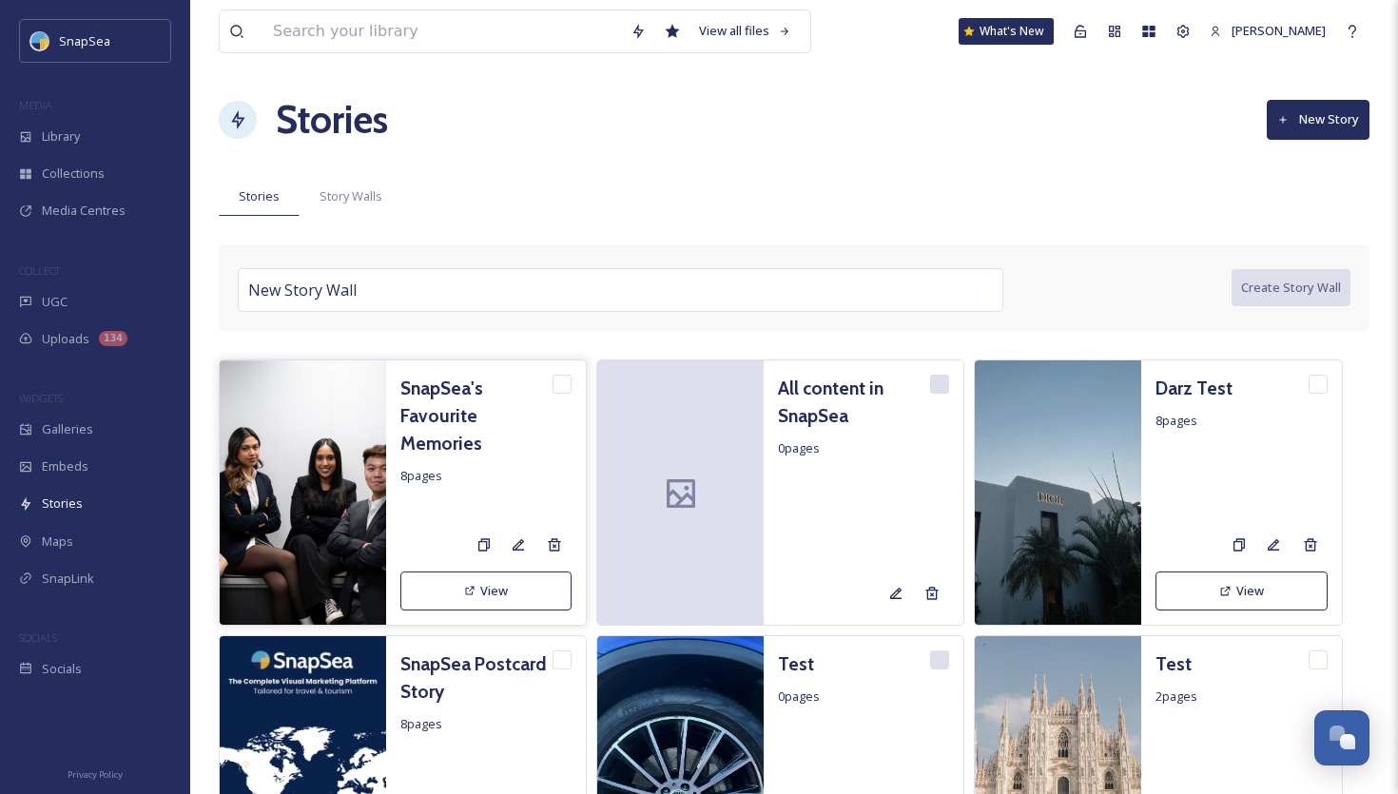
click at [486, 601] on button "View" at bounding box center [485, 591] width 171 height 39
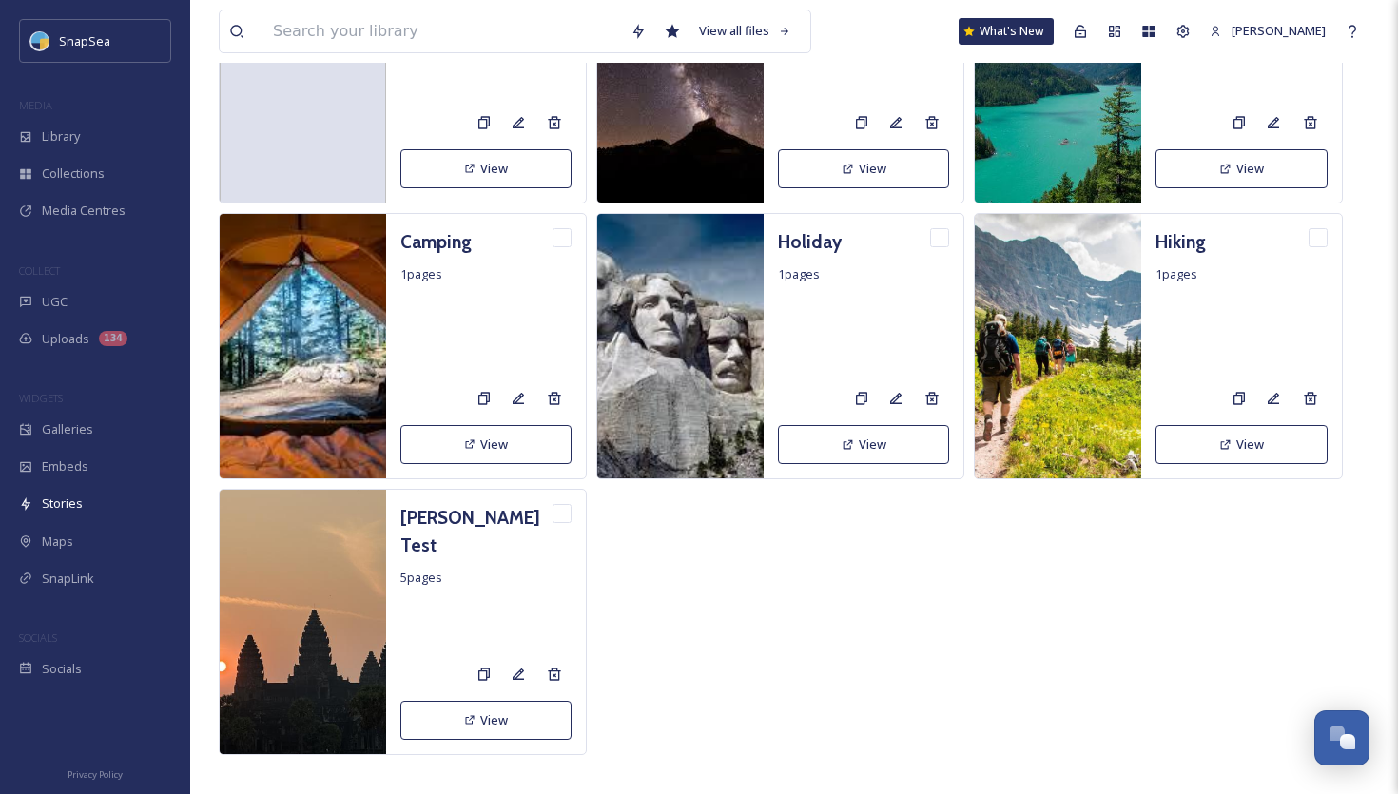
scroll to position [1287, 0]
